Goal: Task Accomplishment & Management: Complete application form

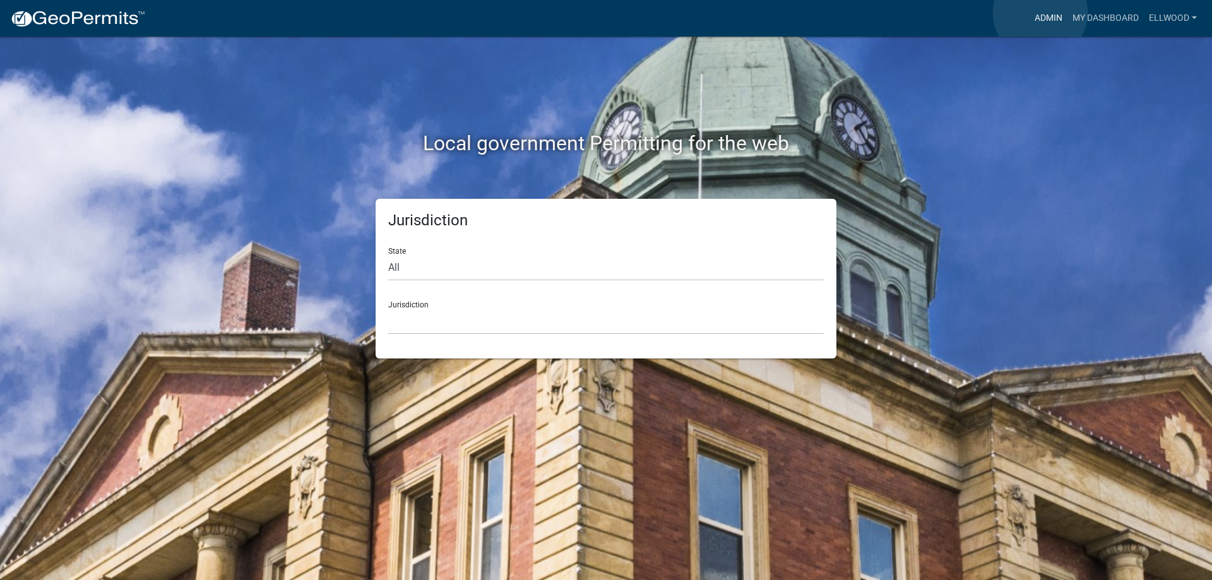
click at [1040, 13] on link "Admin" at bounding box center [1048, 18] width 38 height 24
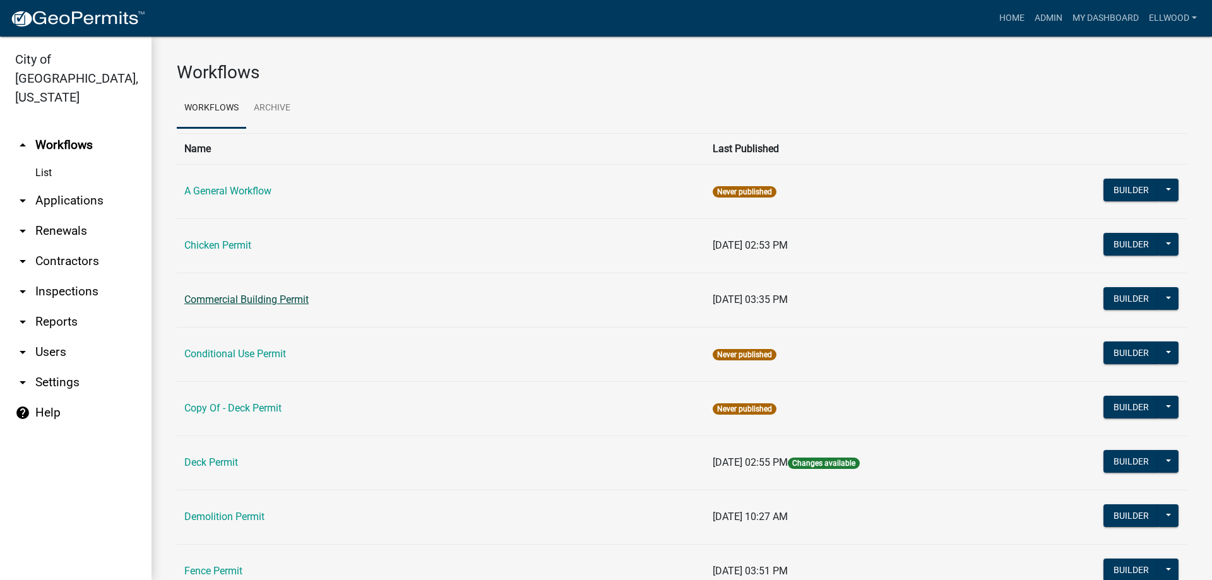
click at [235, 300] on link "Commercial Building Permit" at bounding box center [246, 299] width 124 height 12
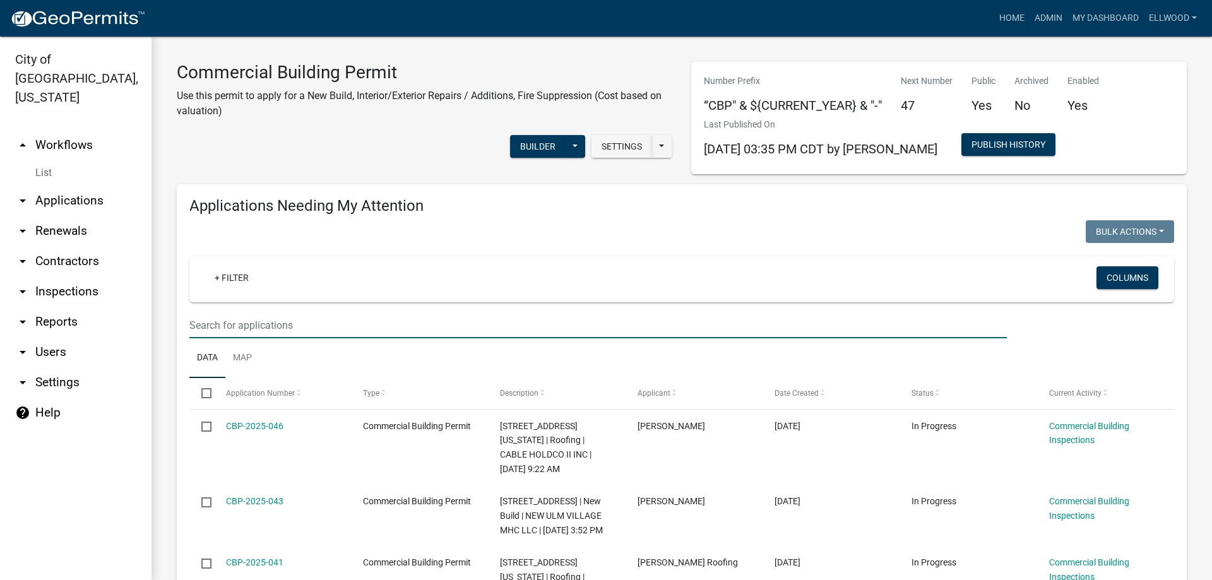
click at [232, 317] on input "text" at bounding box center [597, 325] width 817 height 26
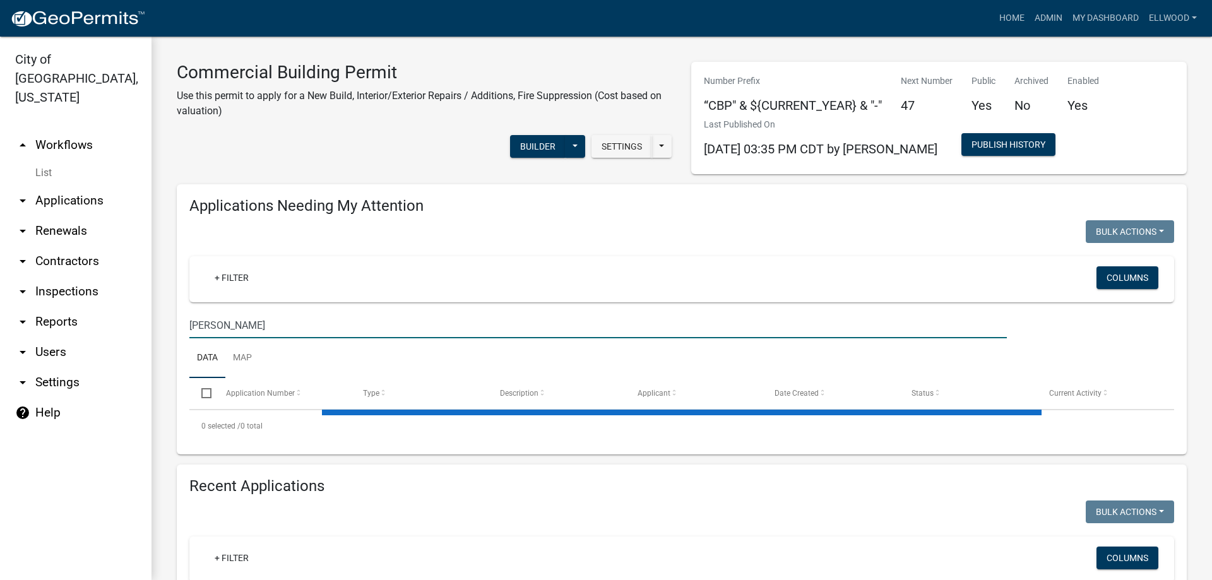
type input "[PERSON_NAME]"
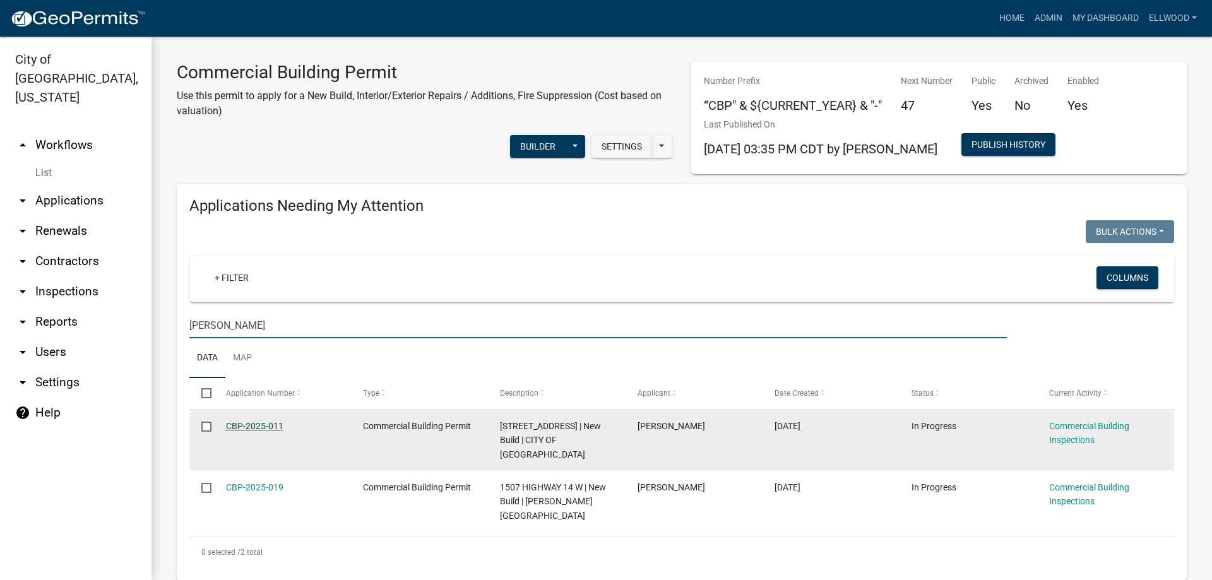
click at [255, 423] on link "CBP-2025-011" at bounding box center [254, 426] width 57 height 10
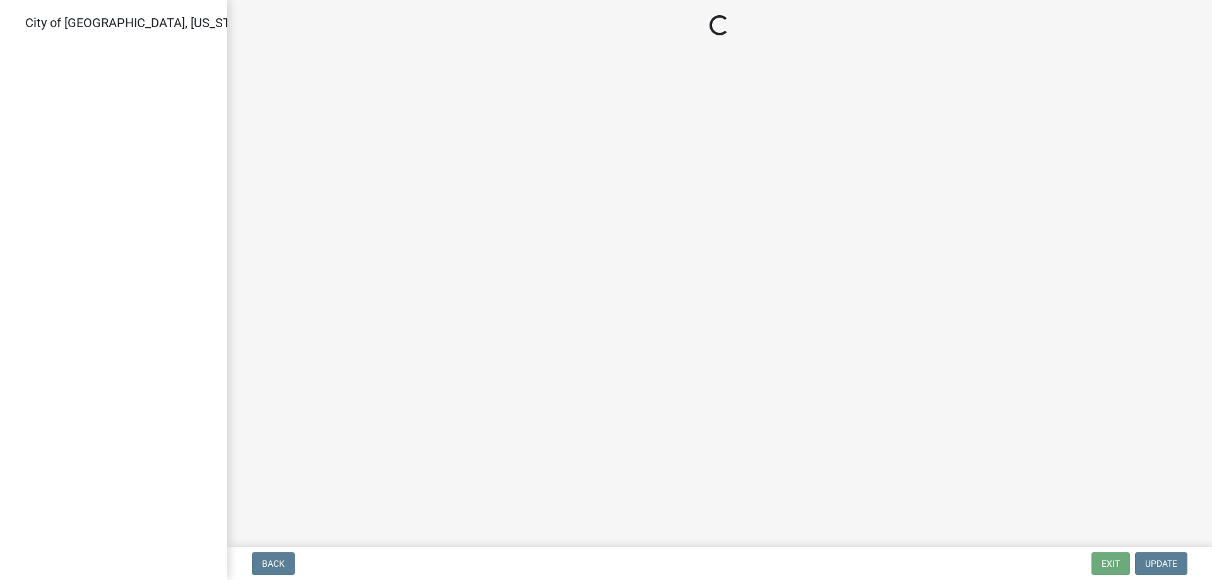
select select "805d55ac-e238-4e04-8f8e-acc067f36c3e"
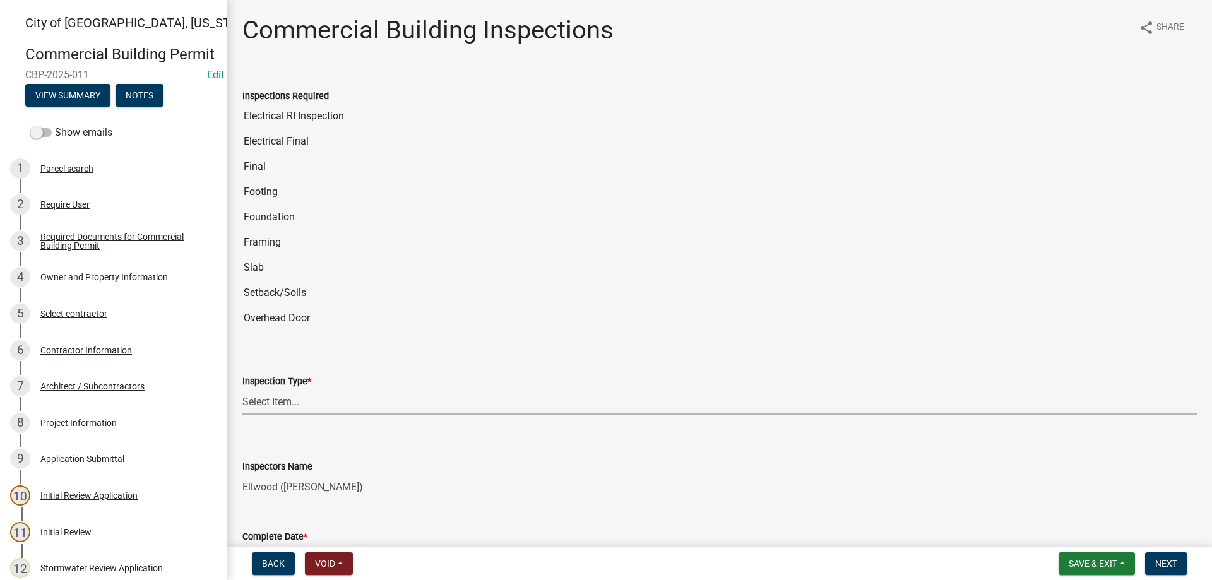
click at [242, 389] on select "Select Item... All Inspections Required 200 # 2Hr Hydro Test Meters (all) Attic…" at bounding box center [719, 402] width 954 height 26
click option "Slab" at bounding box center [0, 0] width 0 height 0
select select "33f559a8-7a1a-4ff2-8073-92f91ae93792"
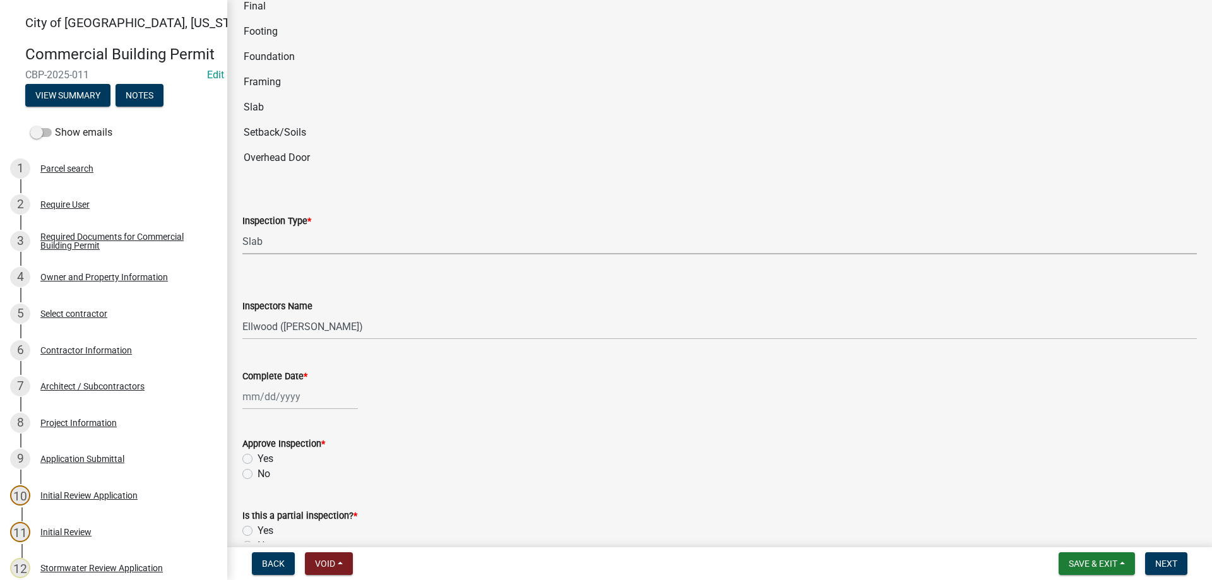
scroll to position [288, 0]
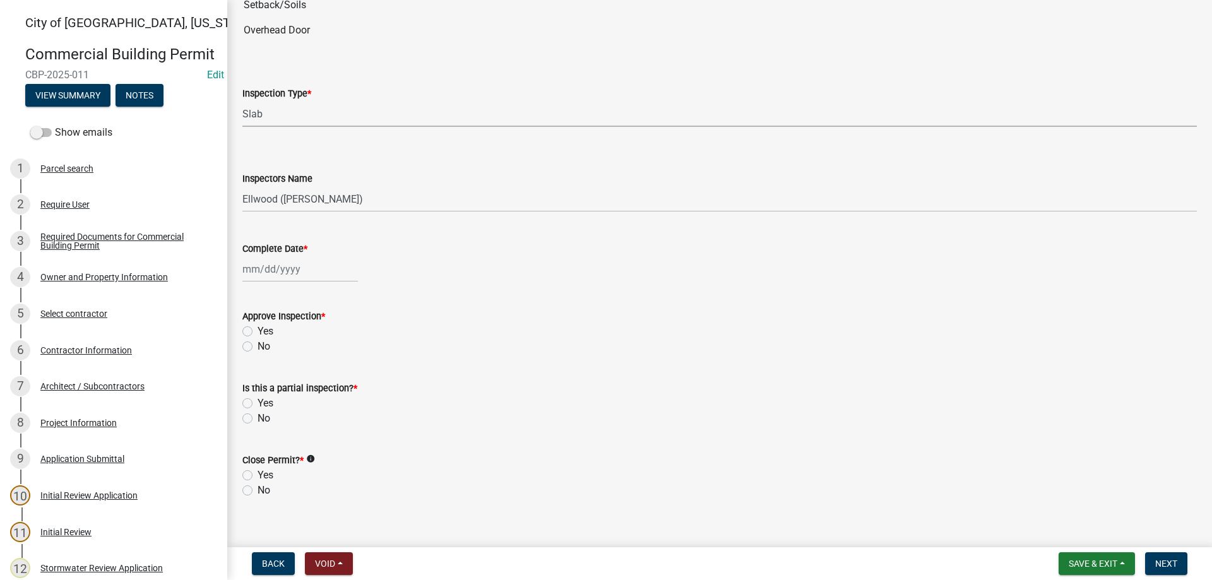
click at [273, 268] on input "Complete Date *" at bounding box center [300, 269] width 116 height 26
select select "10"
select select "2025"
click at [260, 374] on div "13" at bounding box center [255, 377] width 20 height 20
type input "[DATE]"
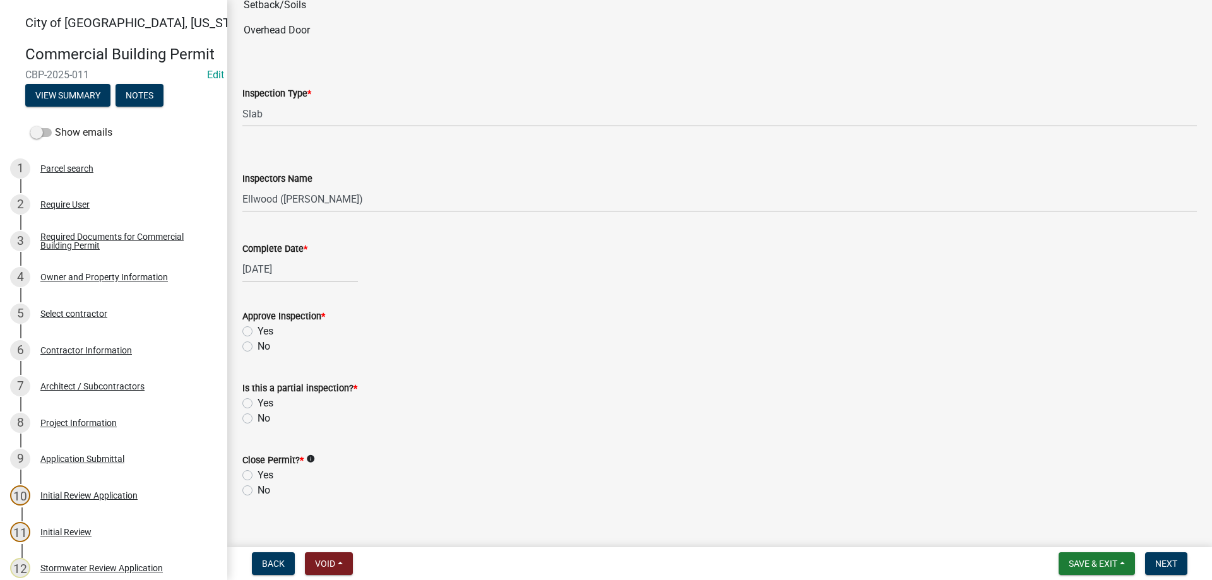
click at [258, 330] on label "Yes" at bounding box center [266, 331] width 16 height 15
click at [258, 330] on input "Yes" at bounding box center [262, 328] width 8 height 8
radio input "true"
click at [258, 418] on label "No" at bounding box center [264, 418] width 13 height 15
click at [258, 418] on input "No" at bounding box center [262, 415] width 8 height 8
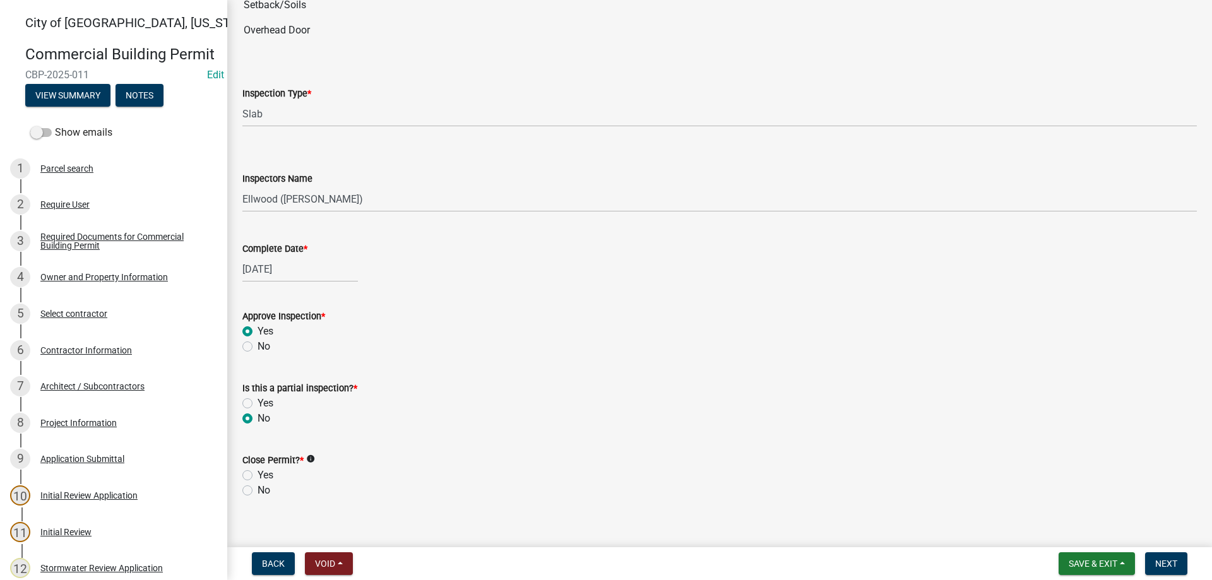
radio input "true"
click at [258, 490] on label "No" at bounding box center [264, 490] width 13 height 15
click at [258, 490] on input "No" at bounding box center [262, 487] width 8 height 8
radio input "true"
click at [1168, 564] on span "Next" at bounding box center [1166, 564] width 22 height 10
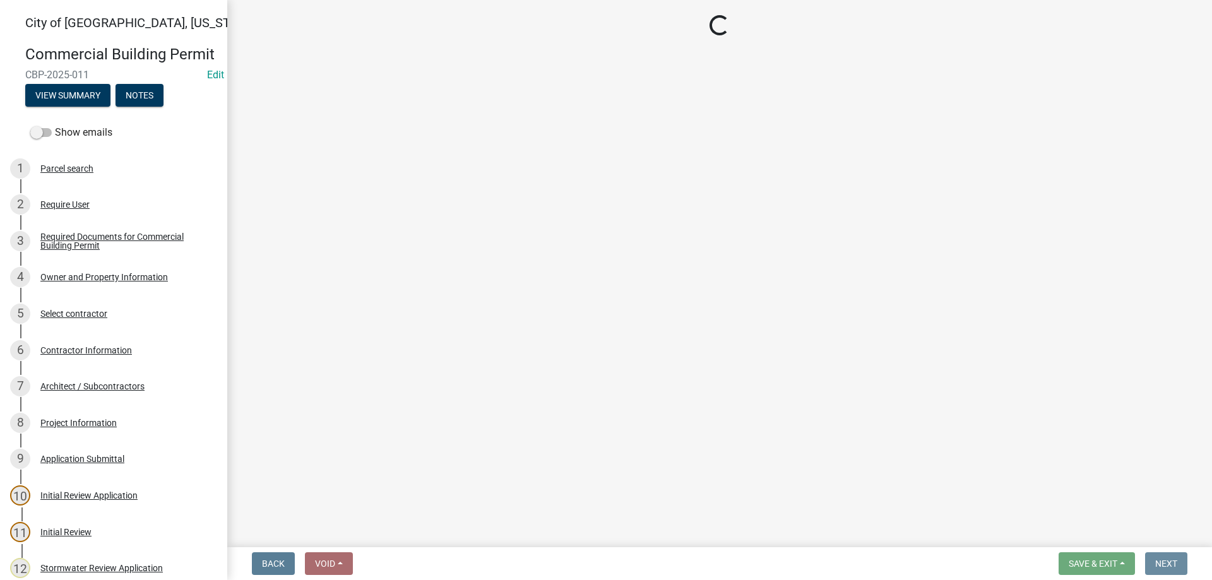
scroll to position [0, 0]
select select "805d55ac-e238-4e04-8f8e-acc067f36c3e"
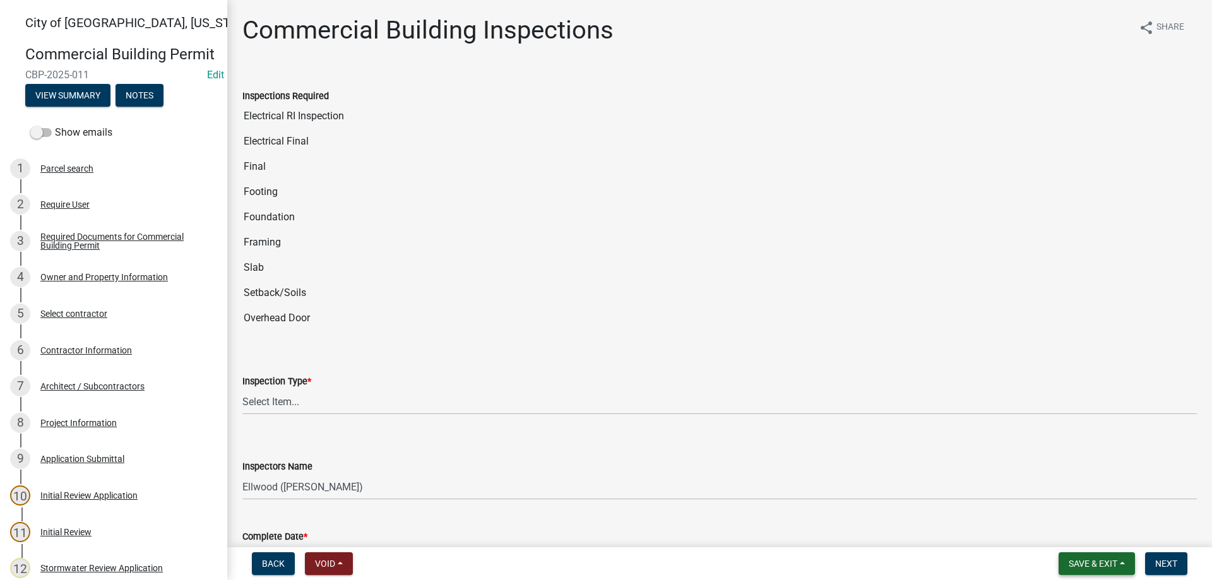
click at [1086, 563] on span "Save & Exit" at bounding box center [1093, 564] width 49 height 10
click at [1082, 530] on button "Save & Exit" at bounding box center [1084, 531] width 101 height 30
